Goal: Task Accomplishment & Management: Manage account settings

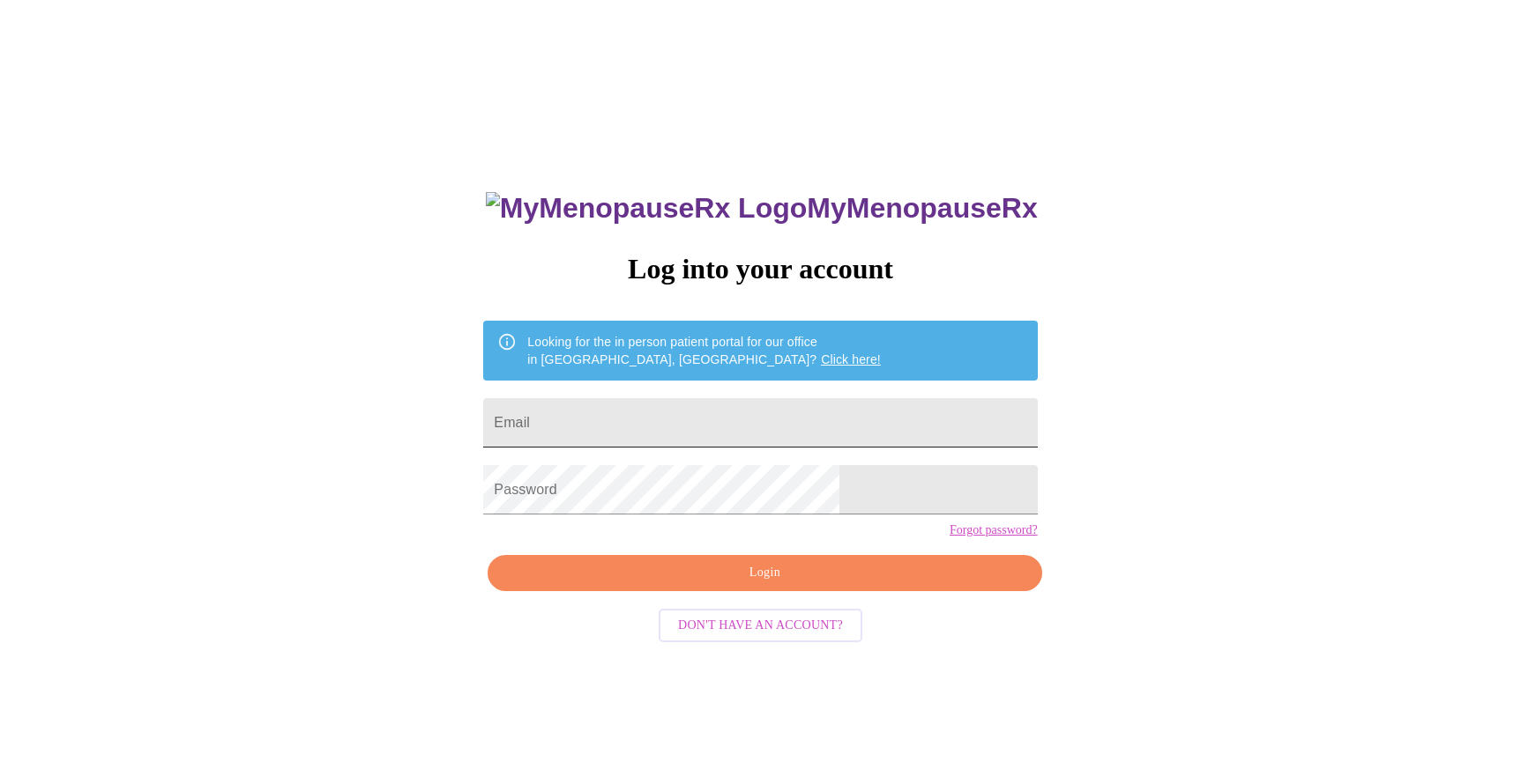
click at [625, 402] on input "Email" at bounding box center [760, 422] width 553 height 50
type input "[EMAIL_ADDRESS][DOMAIN_NAME]"
click at [771, 584] on span "Login" at bounding box center [764, 574] width 513 height 22
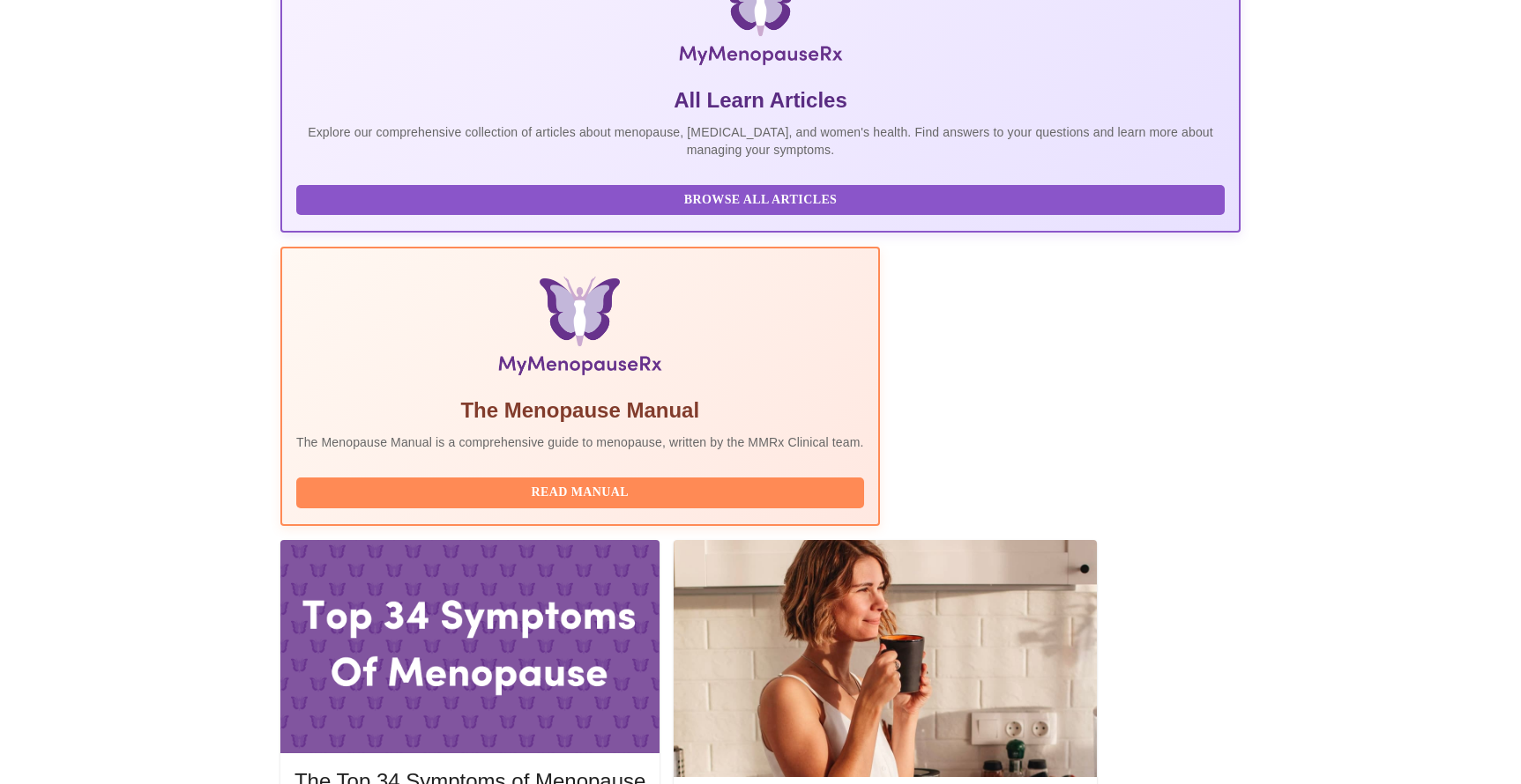
scroll to position [319, 0]
